Goal: Task Accomplishment & Management: Manage account settings

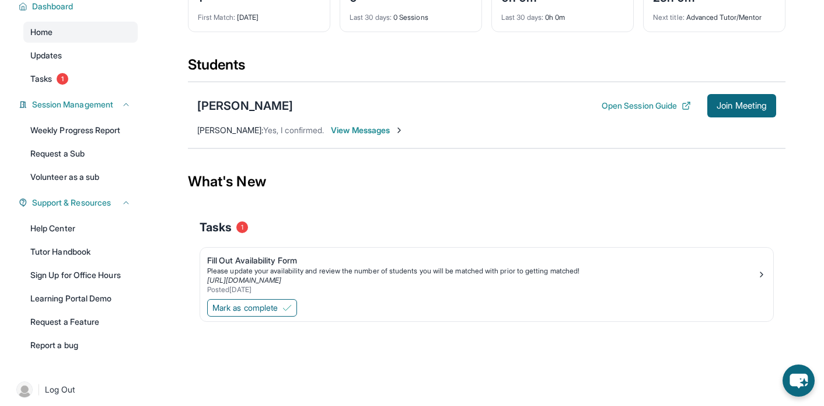
scroll to position [92, 0]
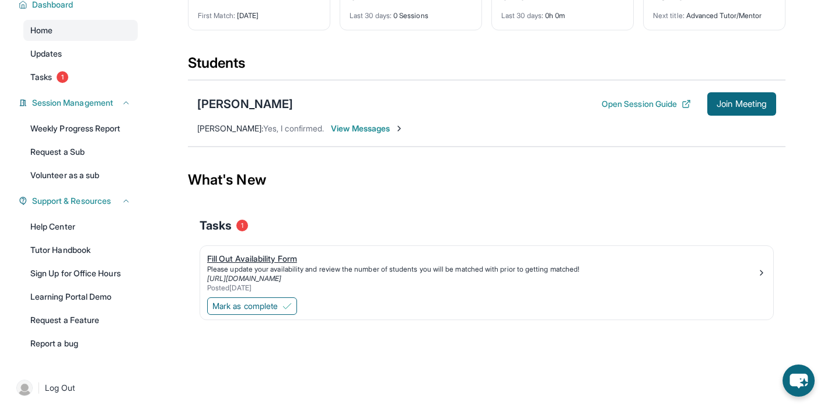
click at [272, 277] on link "[URL][DOMAIN_NAME]" at bounding box center [244, 278] width 74 height 9
click at [238, 304] on span "Mark as complete" at bounding box center [245, 306] width 65 height 12
click at [629, 104] on button "Open Session Guide" at bounding box center [646, 104] width 89 height 12
click at [398, 127] on span "View Messages" at bounding box center [416, 129] width 73 height 12
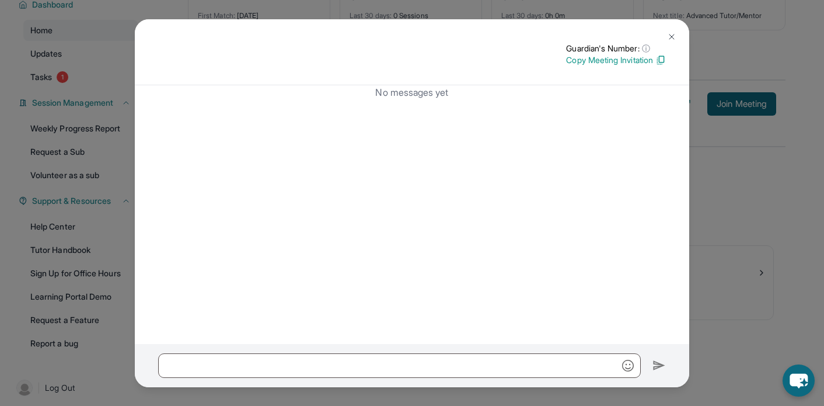
click at [670, 37] on img at bounding box center [671, 36] width 9 height 9
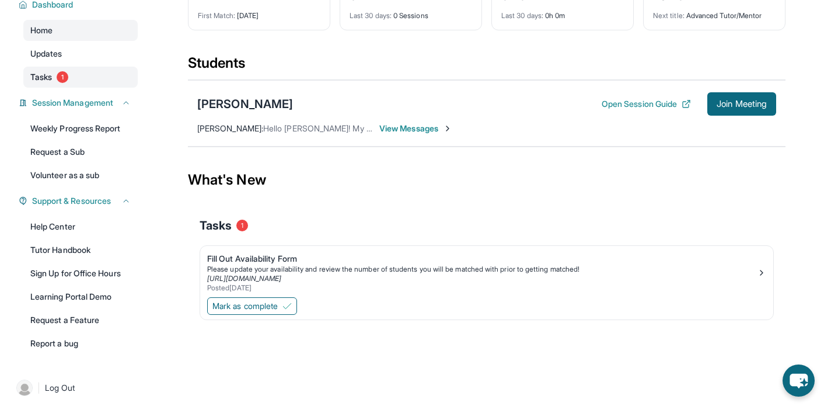
click at [61, 78] on span "1" at bounding box center [63, 77] width 12 height 12
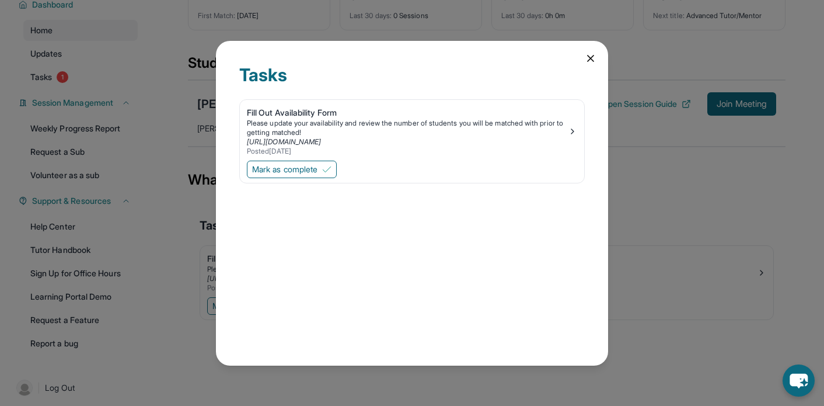
click at [590, 63] on icon at bounding box center [591, 59] width 12 height 12
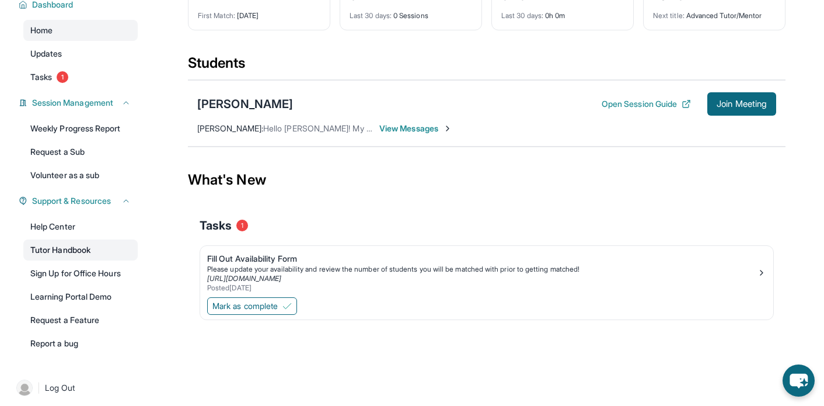
click at [91, 247] on link "Tutor Handbook" at bounding box center [80, 249] width 114 height 21
click at [255, 279] on link "[URL][DOMAIN_NAME]" at bounding box center [244, 278] width 74 height 9
click at [256, 307] on span "Mark as complete" at bounding box center [245, 306] width 65 height 12
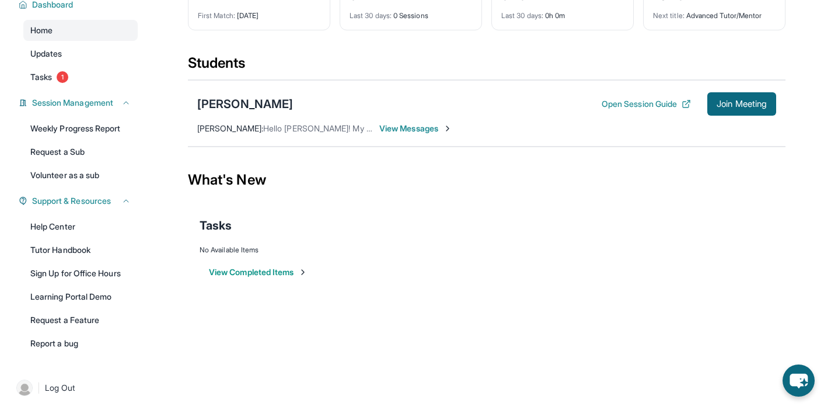
click at [258, 274] on button "View Completed Items" at bounding box center [258, 272] width 99 height 12
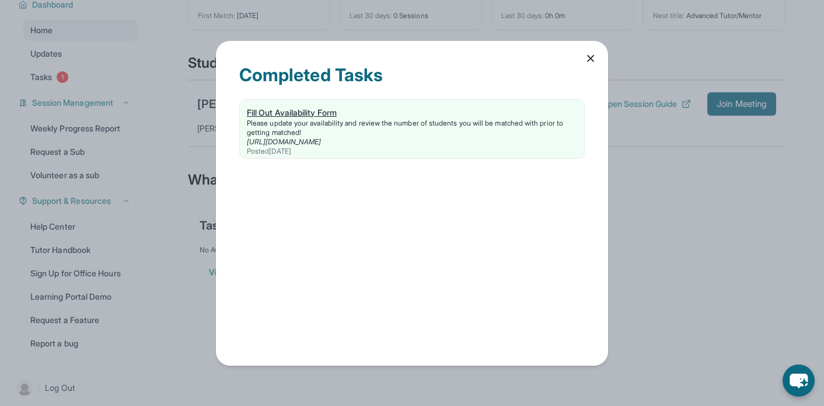
click at [294, 137] on div "[URL][DOMAIN_NAME]" at bounding box center [412, 141] width 330 height 9
click at [590, 57] on icon at bounding box center [591, 58] width 6 height 6
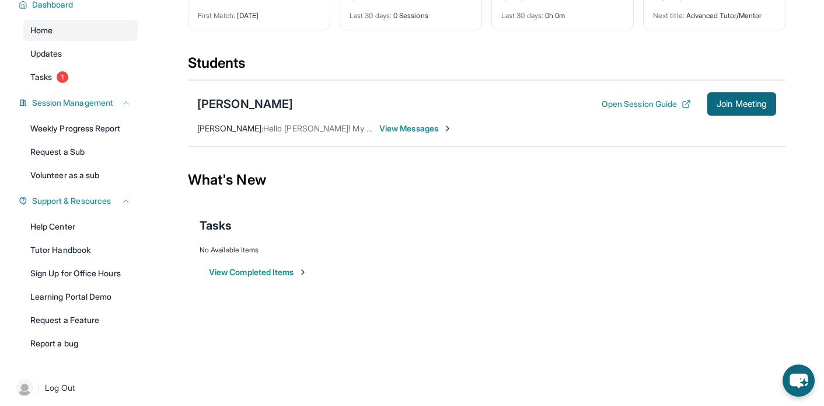
click at [399, 128] on span "View Messages" at bounding box center [416, 129] width 73 height 12
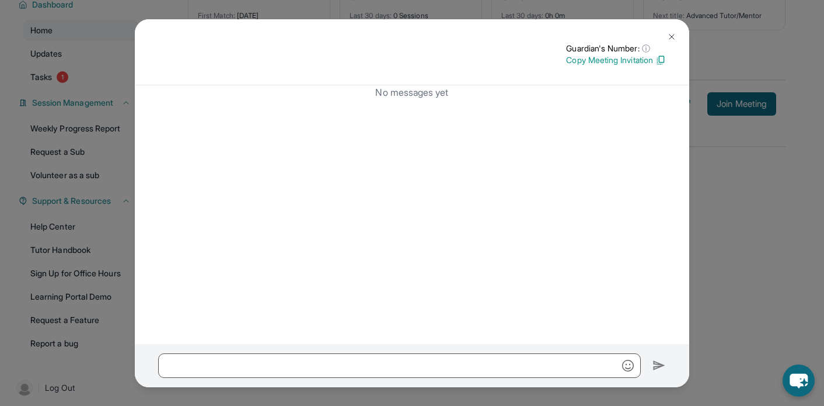
click at [674, 40] on img at bounding box center [671, 36] width 9 height 9
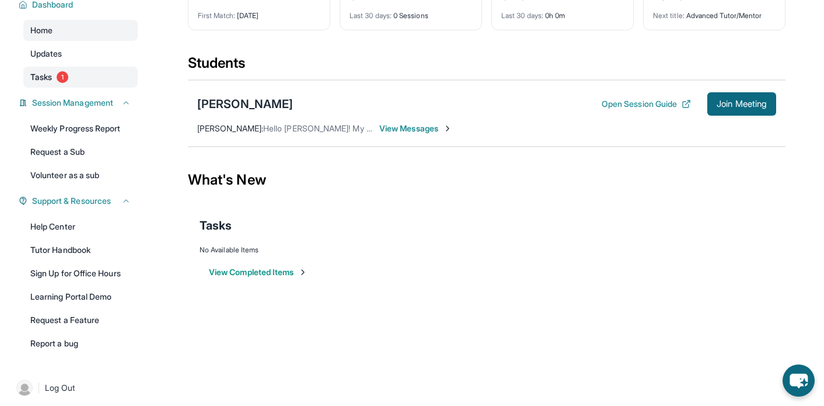
click at [68, 79] on span "1" at bounding box center [63, 77] width 12 height 12
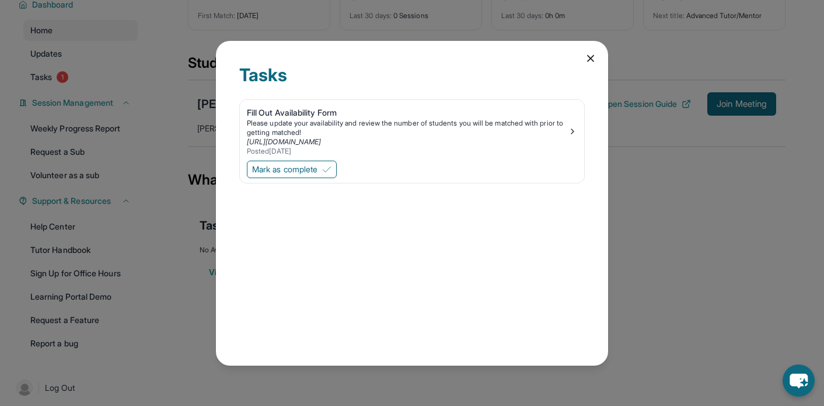
click at [579, 51] on div "Tasks Fill Out Availability Form Please update your availability and review the…" at bounding box center [412, 203] width 392 height 325
click at [580, 63] on div "Tasks Fill Out Availability Form Please update your availability and review the…" at bounding box center [412, 203] width 392 height 325
click at [585, 61] on icon at bounding box center [591, 59] width 12 height 12
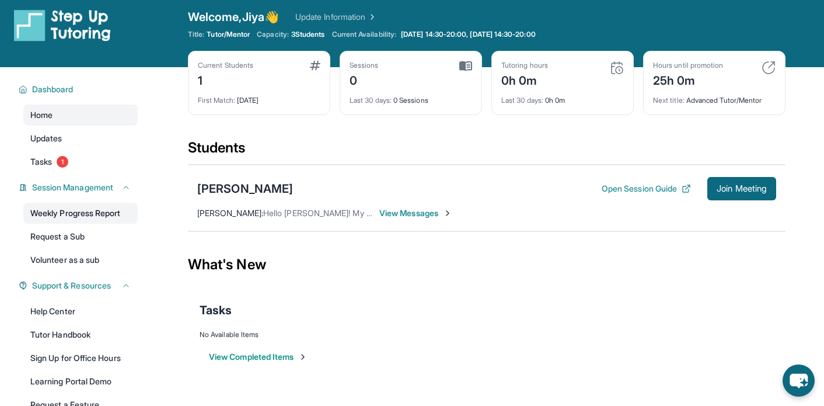
scroll to position [0, 0]
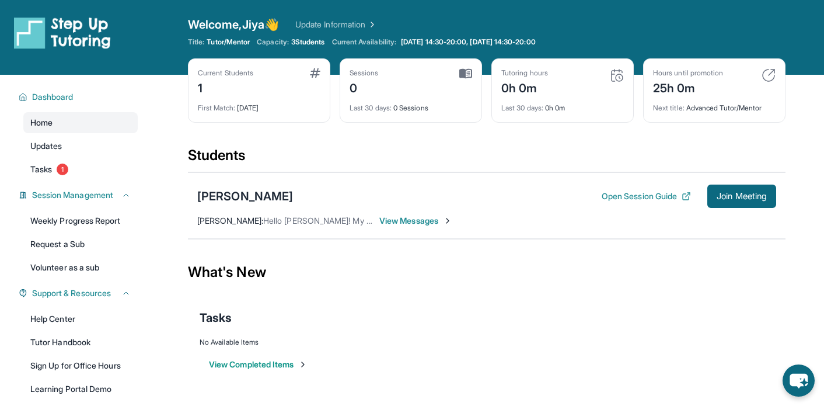
click at [81, 121] on link "Home" at bounding box center [80, 122] width 114 height 21
click at [56, 168] on link "Tasks 1" at bounding box center [80, 169] width 114 height 21
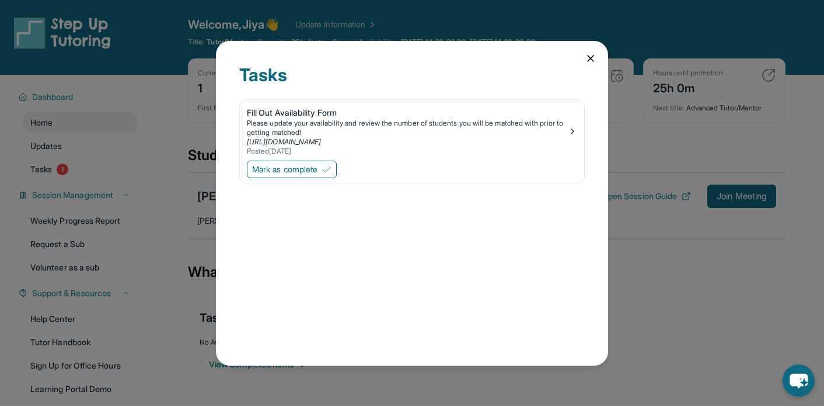
click at [592, 55] on icon at bounding box center [591, 59] width 12 height 12
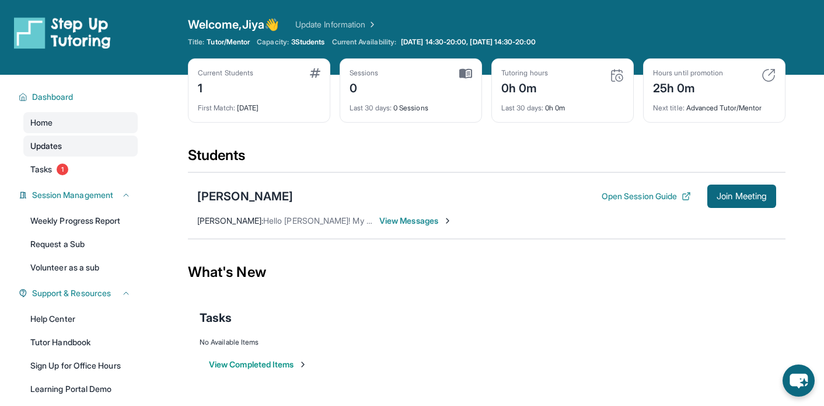
click at [37, 141] on span "Updates" at bounding box center [46, 146] width 32 height 12
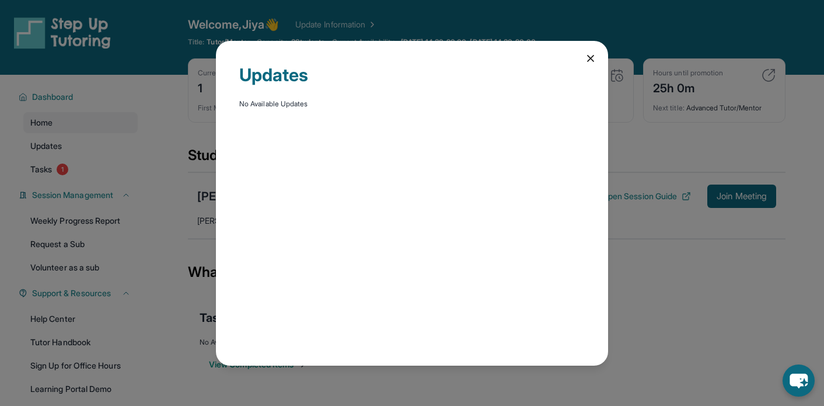
click at [593, 55] on icon at bounding box center [591, 58] width 6 height 6
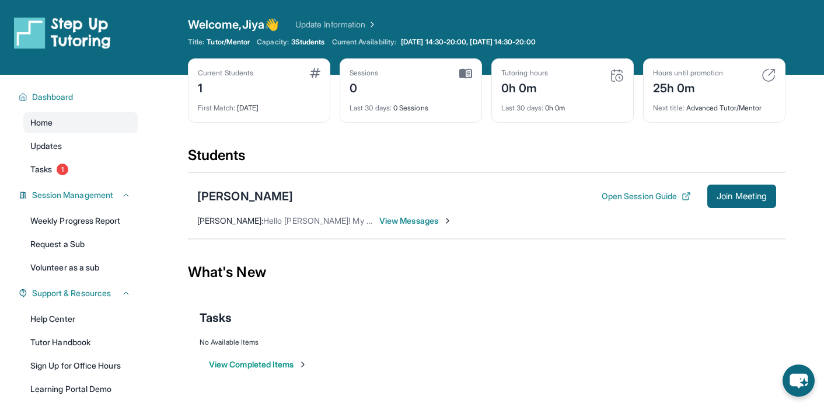
click at [616, 76] on img at bounding box center [617, 75] width 14 height 14
click at [618, 74] on img at bounding box center [617, 75] width 14 height 14
click at [463, 73] on img at bounding box center [466, 73] width 13 height 11
click at [266, 80] on div "Current Students 1" at bounding box center [259, 82] width 123 height 28
click at [312, 72] on img at bounding box center [315, 72] width 11 height 9
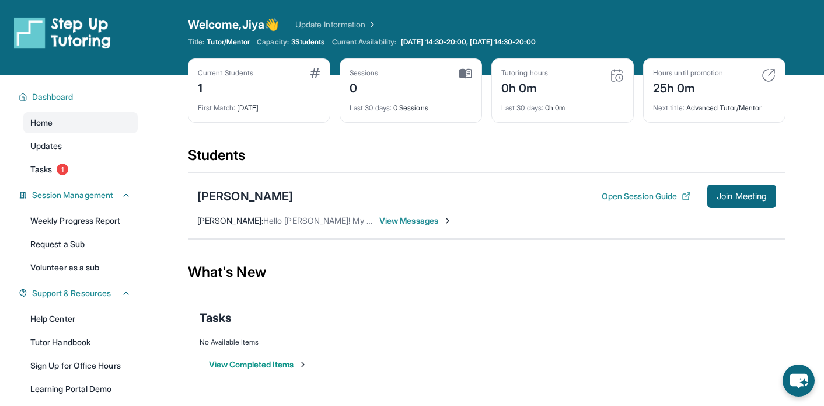
click at [221, 78] on div "1" at bounding box center [225, 87] width 55 height 19
click at [257, 109] on div "First Match : 1 day ago" at bounding box center [259, 104] width 123 height 16
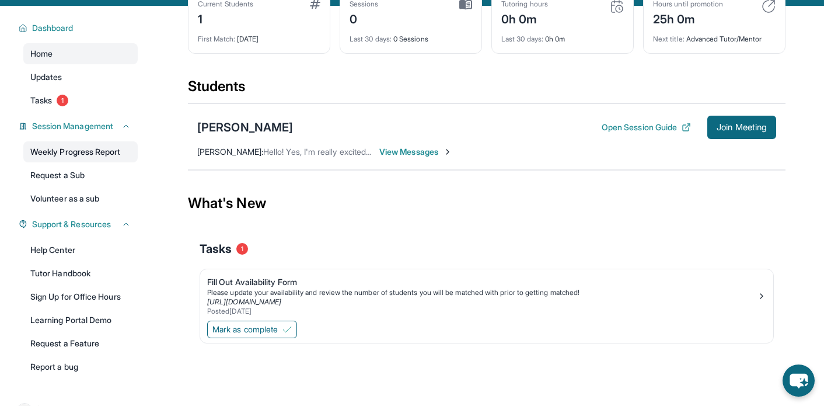
scroll to position [69, 0]
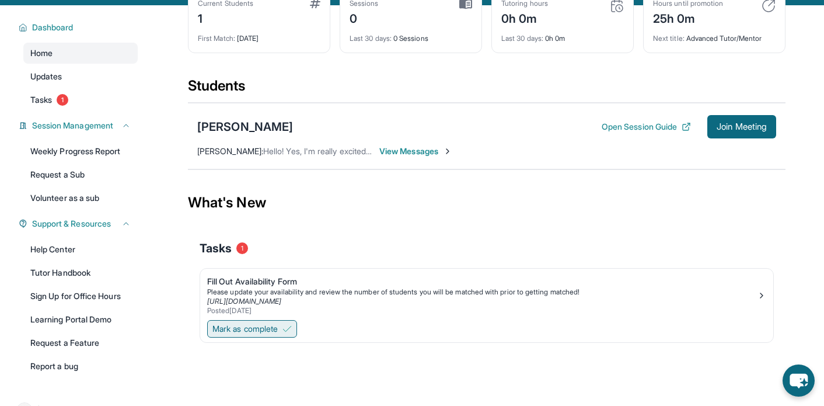
click at [288, 328] on img at bounding box center [287, 328] width 9 height 9
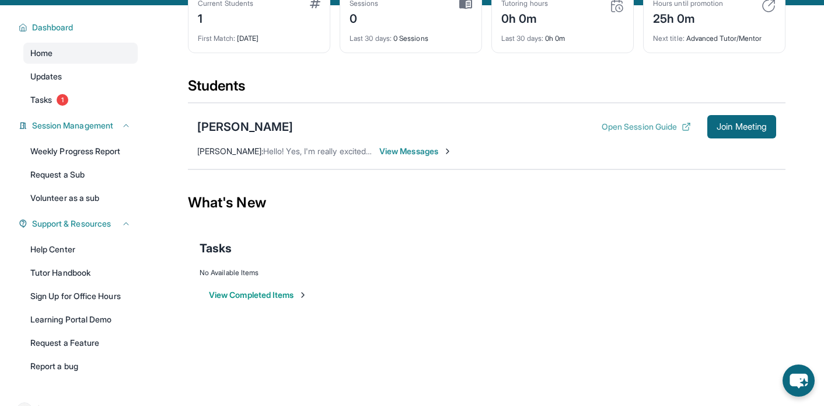
click at [659, 124] on button "Open Session Guide" at bounding box center [646, 127] width 89 height 12
click at [117, 153] on link "Weekly Progress Report" at bounding box center [80, 151] width 114 height 21
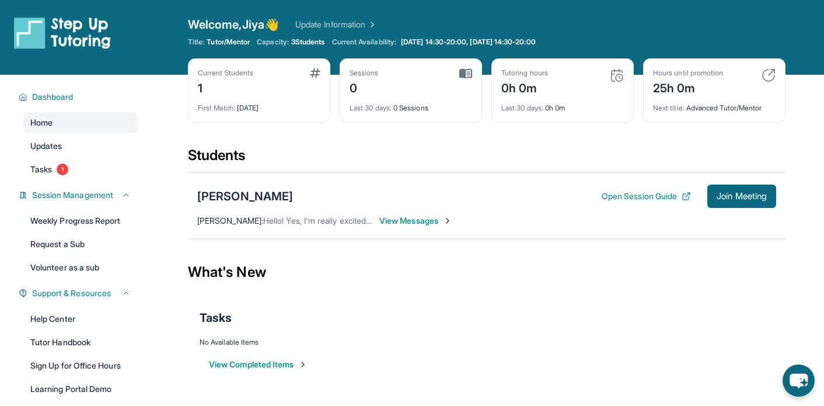
click at [71, 30] on img at bounding box center [62, 32] width 97 height 33
